Goal: Information Seeking & Learning: Learn about a topic

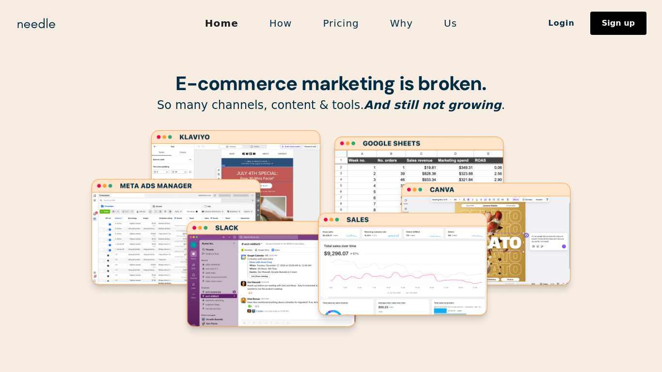
click at [336, 21] on link "Pricing" at bounding box center [340, 23] width 67 height 20
click at [332, 25] on link "Pricing" at bounding box center [340, 23] width 67 height 20
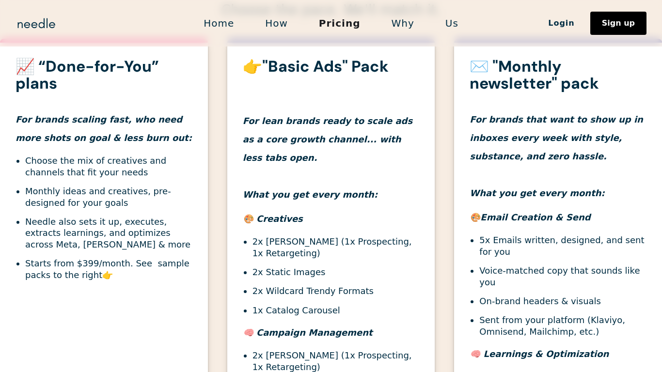
scroll to position [348, 0]
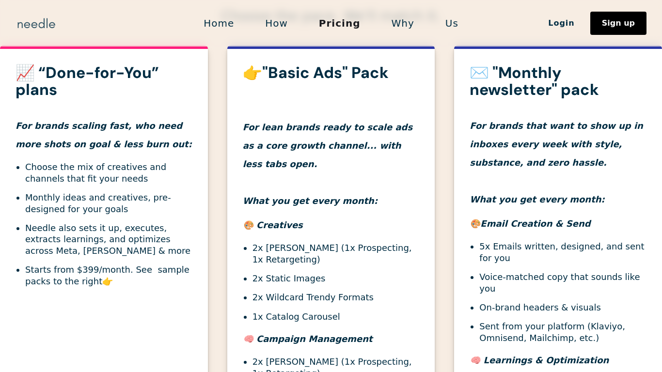
click at [41, 23] on img "home" at bounding box center [37, 24] width 42 height 16
